Goal: Obtain resource: Download file/media

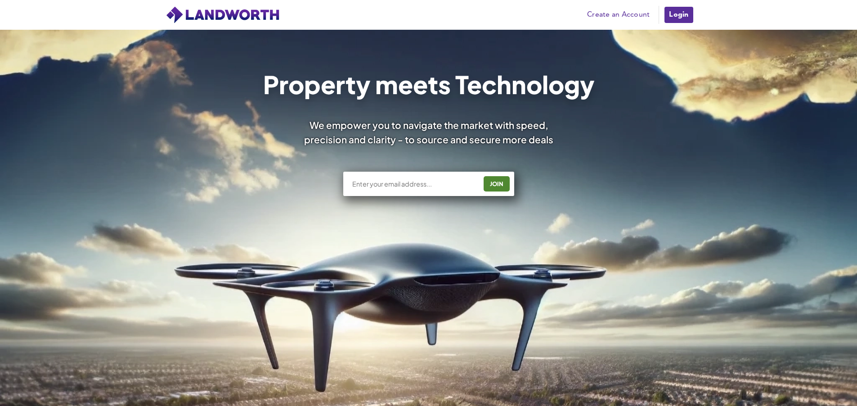
click at [208, 18] on img at bounding box center [223, 15] width 115 height 18
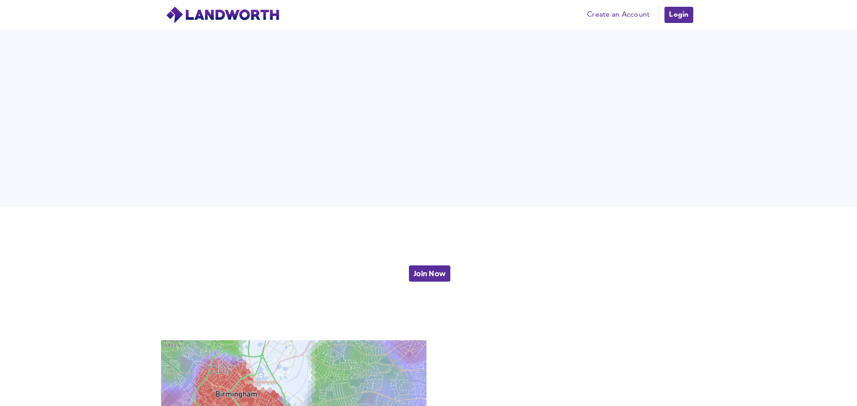
scroll to position [2026, 0]
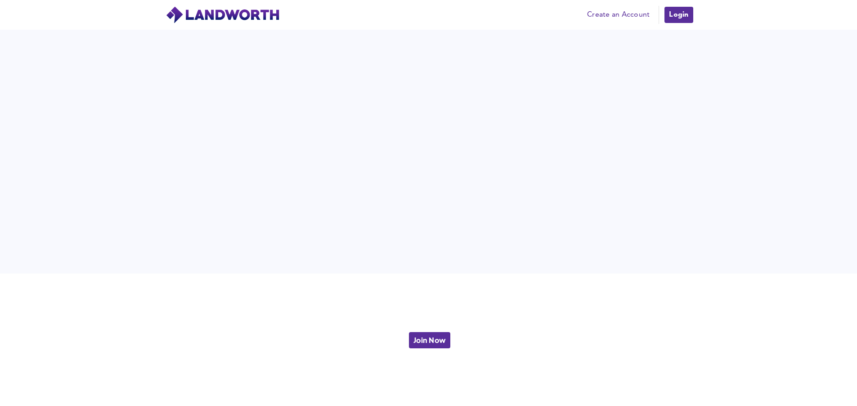
click at [190, 18] on img at bounding box center [223, 15] width 115 height 18
click at [220, 20] on img at bounding box center [223, 15] width 115 height 18
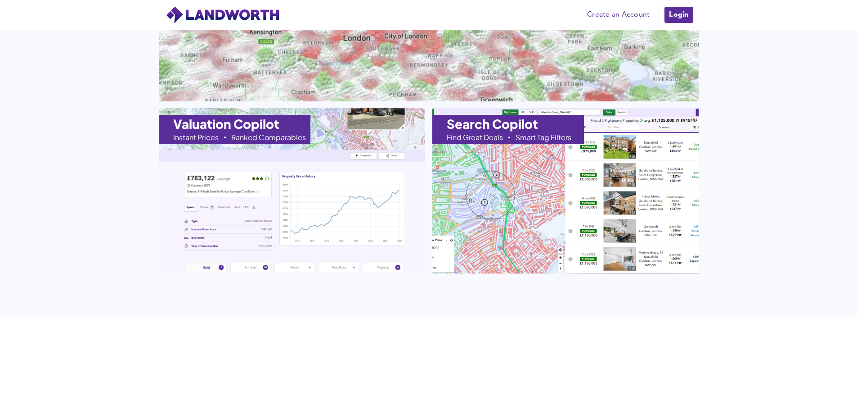
scroll to position [759, 0]
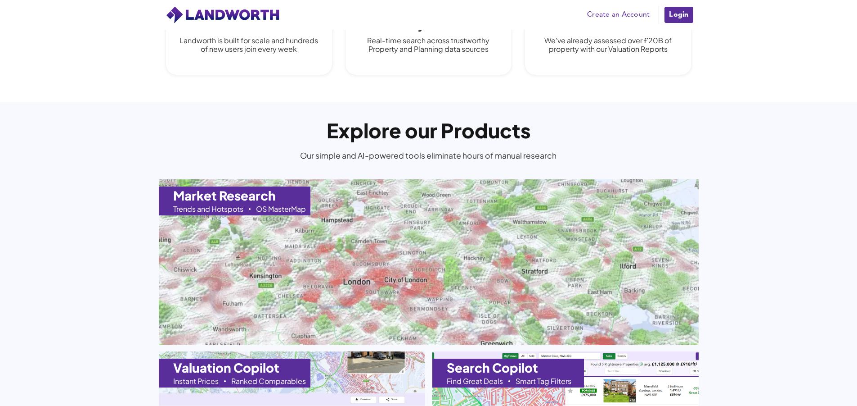
click at [679, 12] on link "Login" at bounding box center [679, 15] width 30 height 18
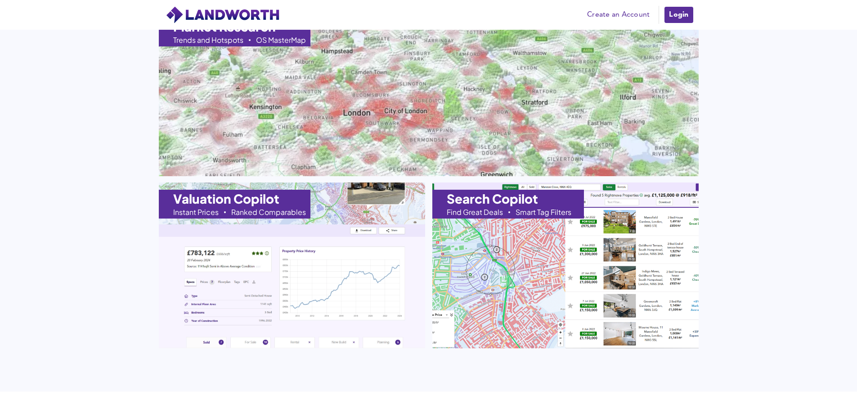
scroll to position [945, 0]
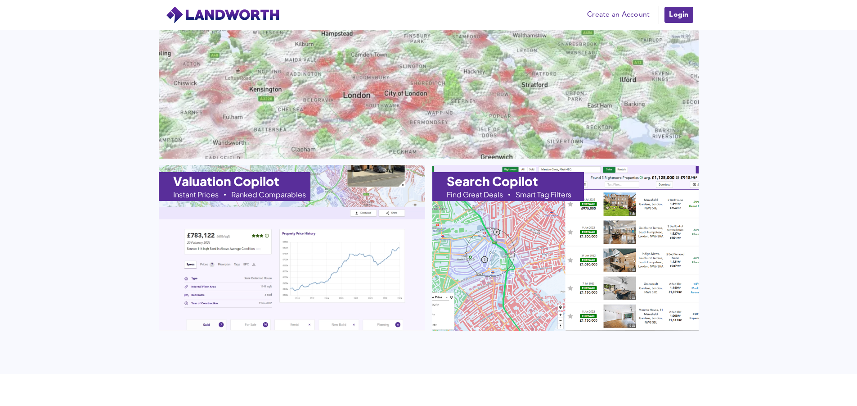
click at [490, 184] on h1 "Search Copilot" at bounding box center [492, 181] width 91 height 13
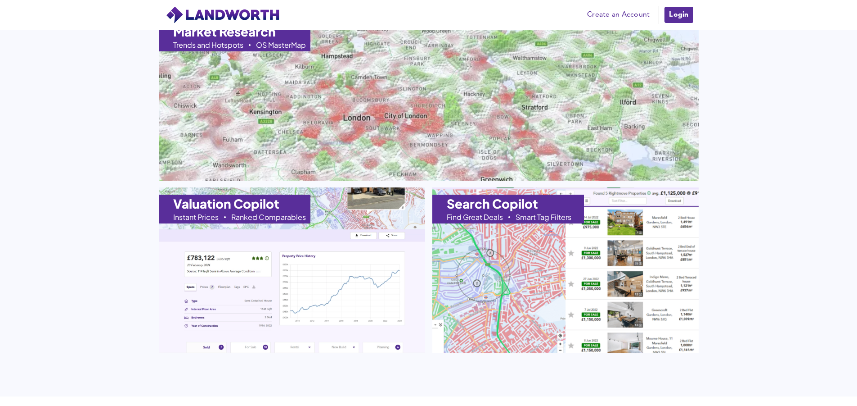
scroll to position [902, 0]
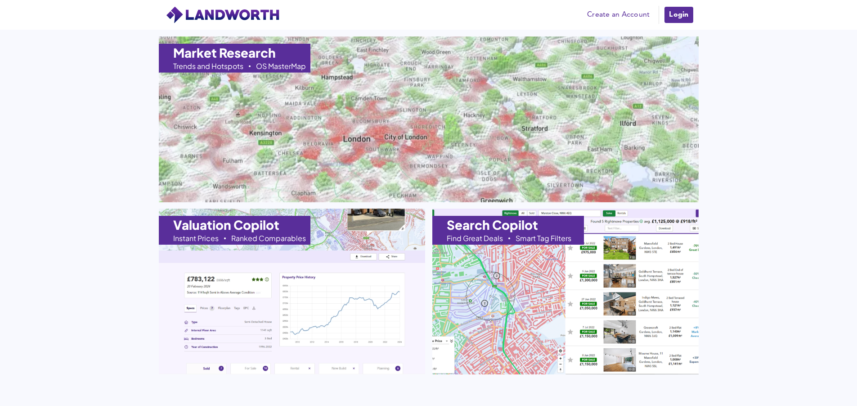
click at [669, 18] on link "Login" at bounding box center [679, 15] width 30 height 18
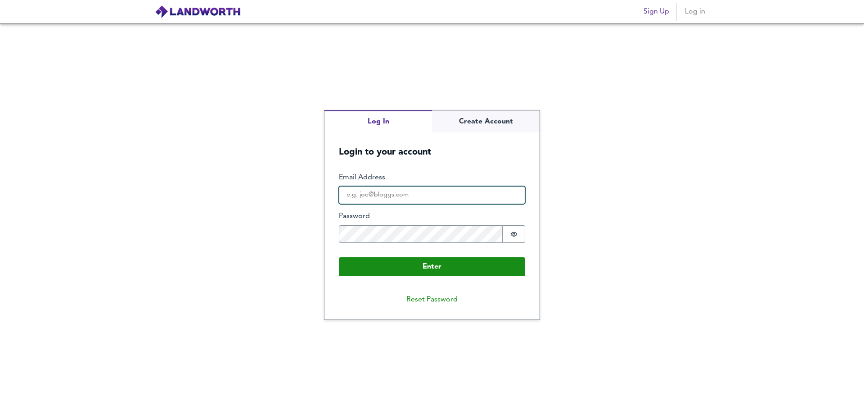
click at [365, 198] on input "Email Address" at bounding box center [432, 195] width 186 height 18
type input "amir@abrishamchiandco.com"
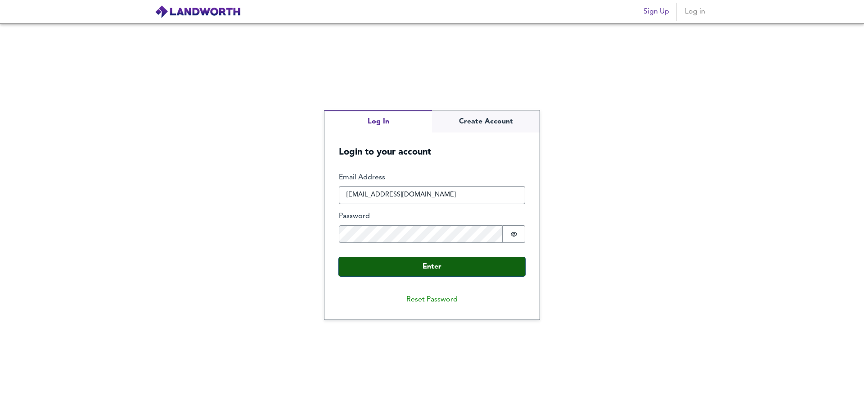
click at [469, 268] on button "Enter" at bounding box center [432, 266] width 186 height 19
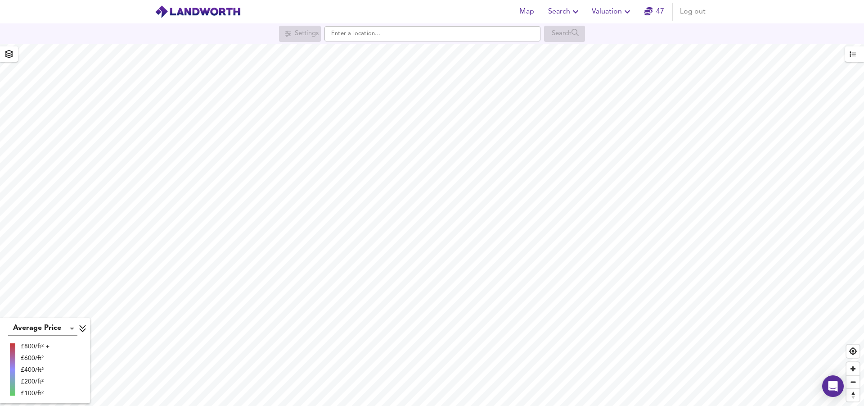
click at [576, 405] on html "Map Search Valuation 47 Log out Settings Search Average Price landworth £800/ft…" at bounding box center [432, 203] width 864 height 406
click at [517, 405] on html "Map Search Valuation 47 Log out Settings Search Average Price landworth £800/ft…" at bounding box center [432, 203] width 864 height 406
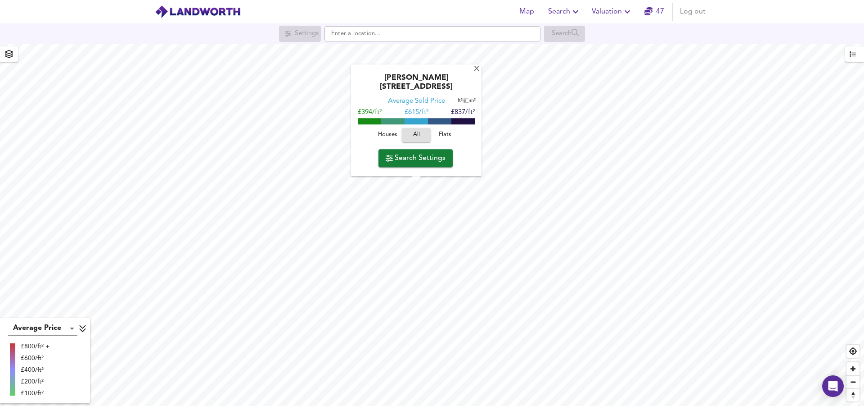
click at [445, 137] on span "Flats" at bounding box center [445, 135] width 24 height 10
click at [429, 164] on span "Search Settings" at bounding box center [416, 158] width 60 height 13
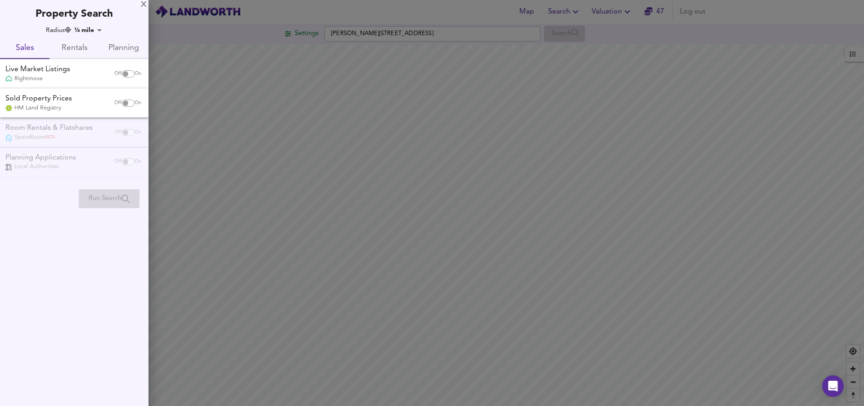
checkbox input "false"
checkbox input "true"
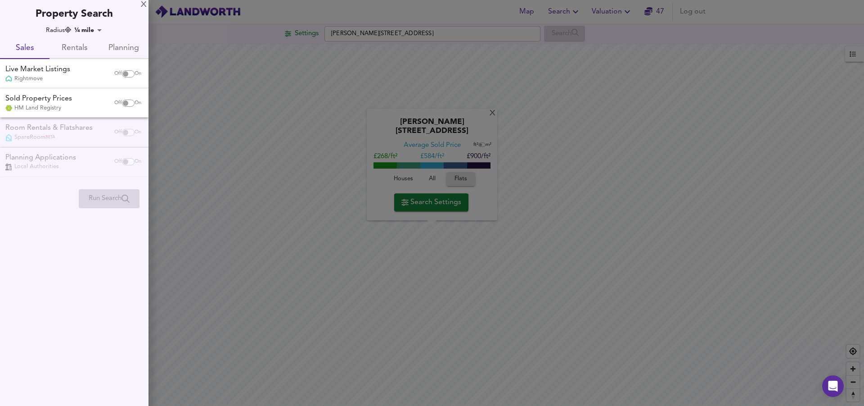
click at [82, 102] on div "Sold Property Prices HM Land Registry" at bounding box center [55, 103] width 107 height 18
checkbox input "true"
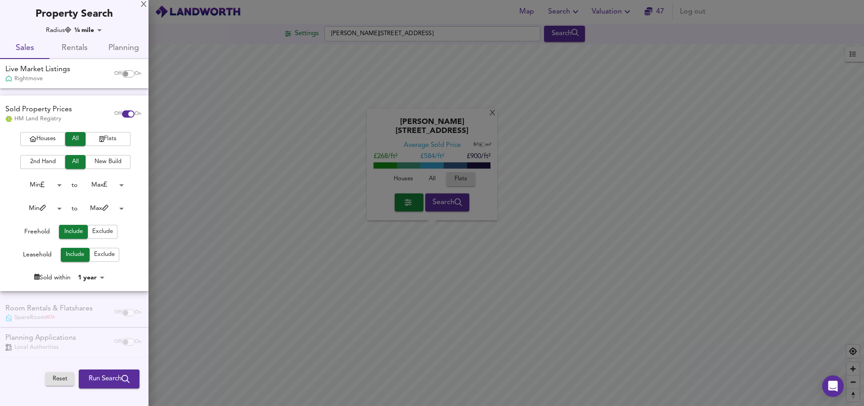
click at [101, 382] on span "Run Search" at bounding box center [109, 379] width 41 height 12
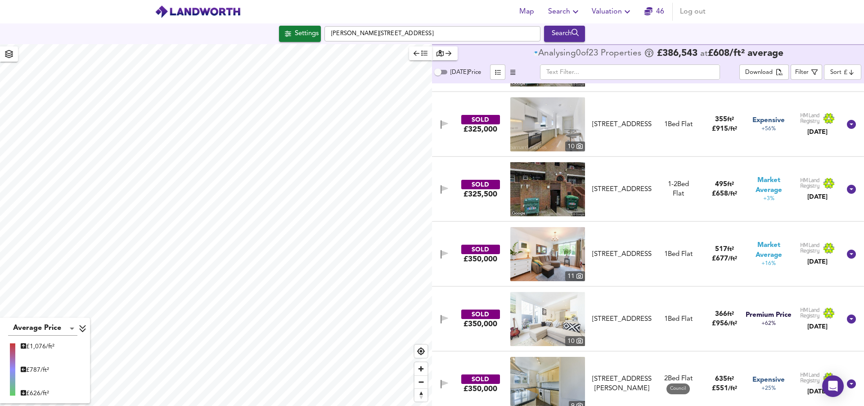
scroll to position [180, 0]
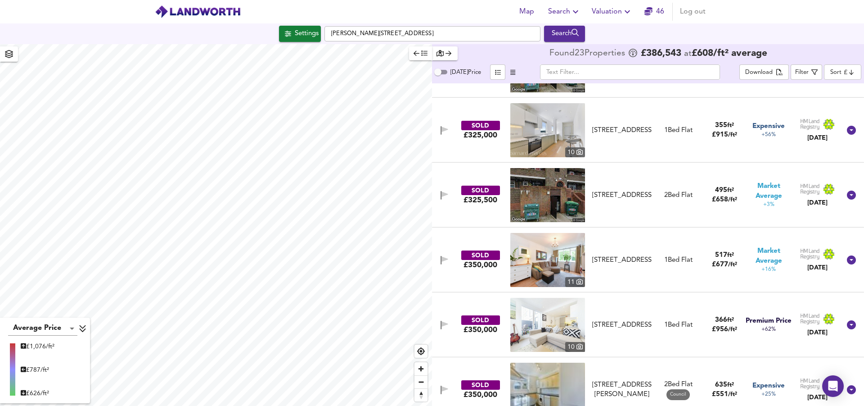
click at [417, 55] on icon "button" at bounding box center [417, 53] width 6 height 6
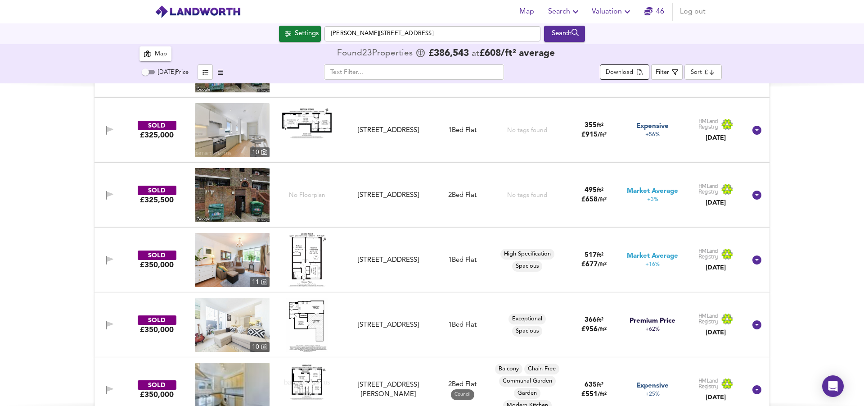
click at [631, 69] on div "Download" at bounding box center [619, 73] width 27 height 10
